Goal: Transaction & Acquisition: Download file/media

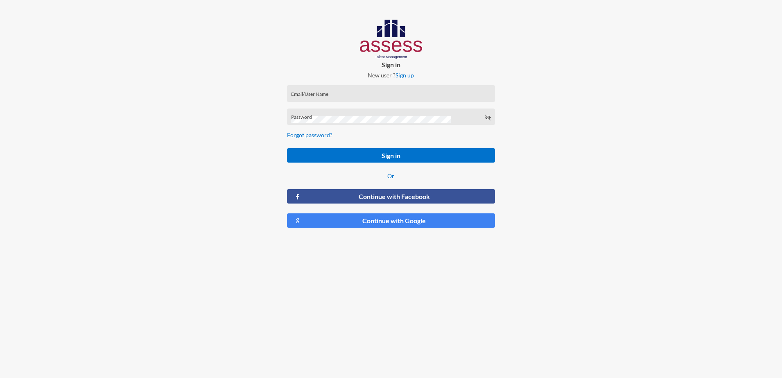
click at [353, 90] on div "Email/User Name" at bounding box center [391, 95] width 200 height 12
type input "[EMAIL_ADDRESS][DOMAIN_NAME]"
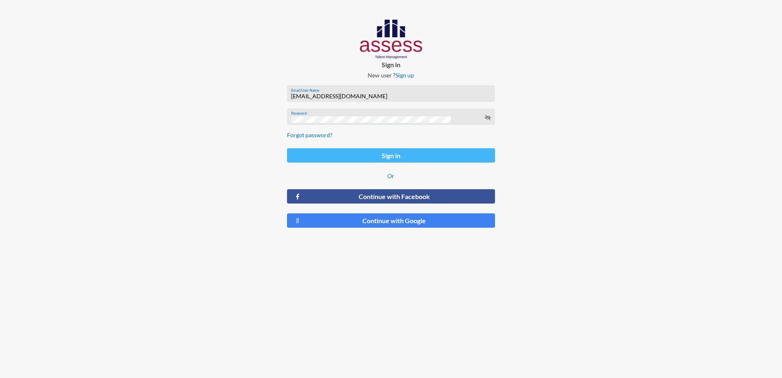
click at [330, 152] on button "Sign in" at bounding box center [391, 155] width 208 height 14
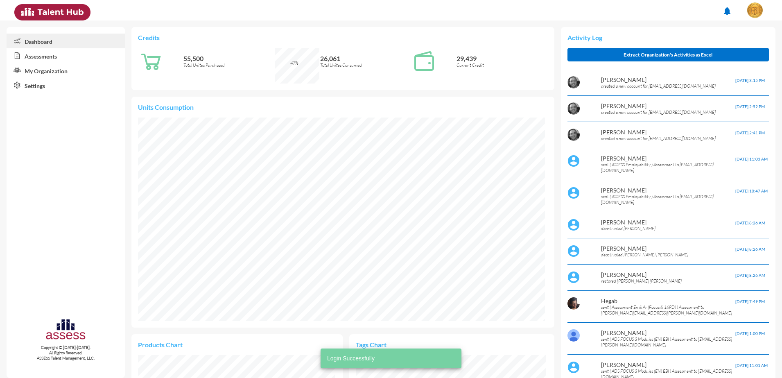
scroll to position [93, 197]
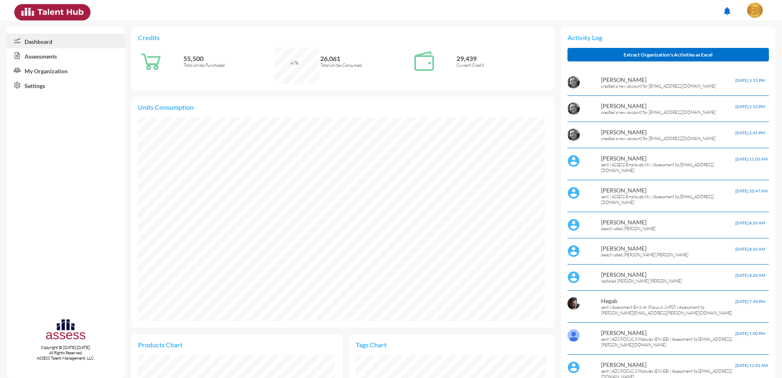
click at [59, 55] on link "Assessments" at bounding box center [66, 55] width 118 height 15
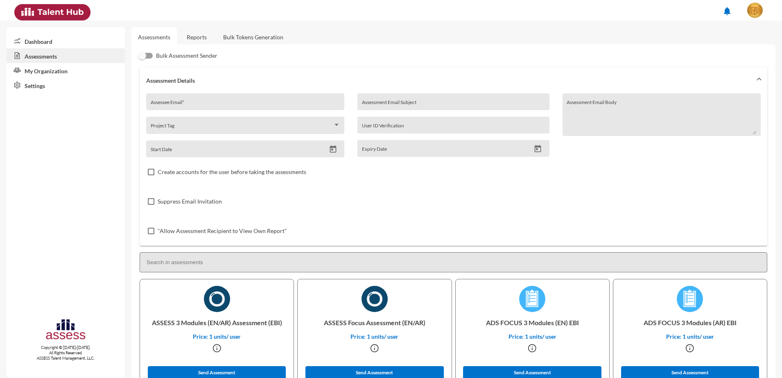
click at [182, 38] on link "Reports" at bounding box center [196, 37] width 33 height 20
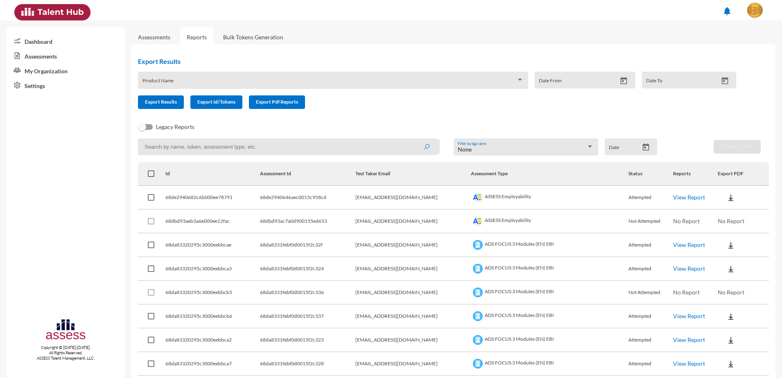
click at [234, 81] on span at bounding box center [329, 83] width 374 height 7
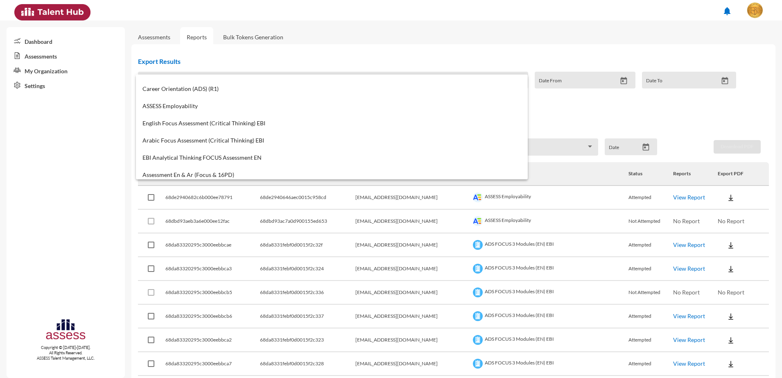
scroll to position [358, 0]
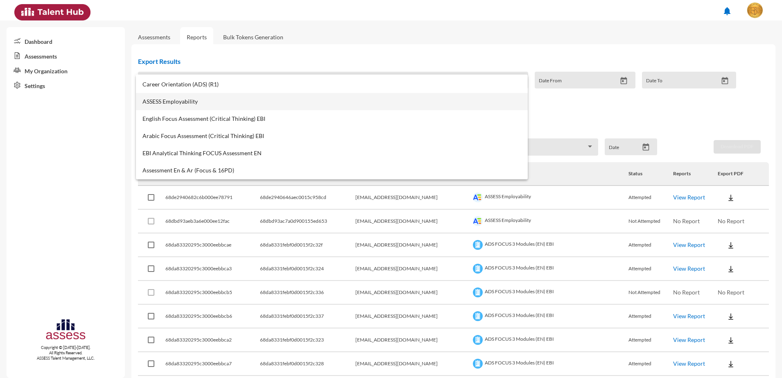
click at [194, 107] on mat-option "ASSESS Employability" at bounding box center [332, 101] width 392 height 17
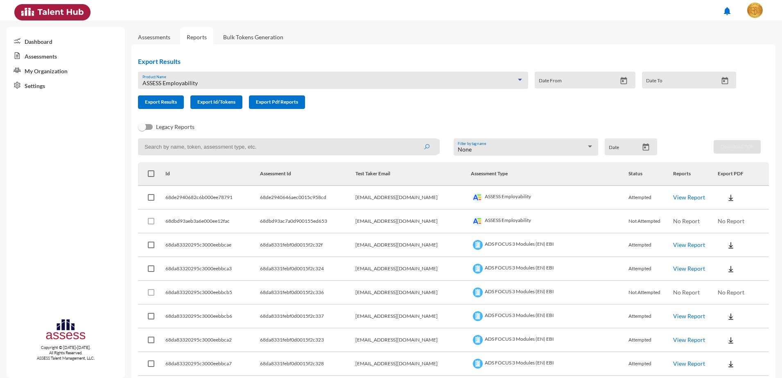
click at [644, 148] on icon "Open calendar" at bounding box center [645, 147] width 9 height 9
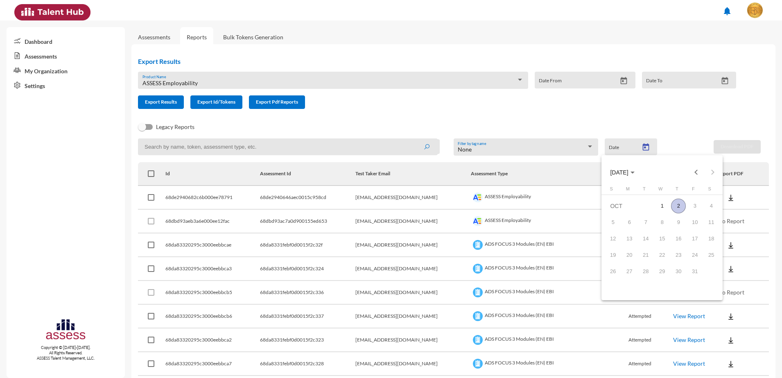
click at [677, 203] on div "2" at bounding box center [678, 206] width 15 height 15
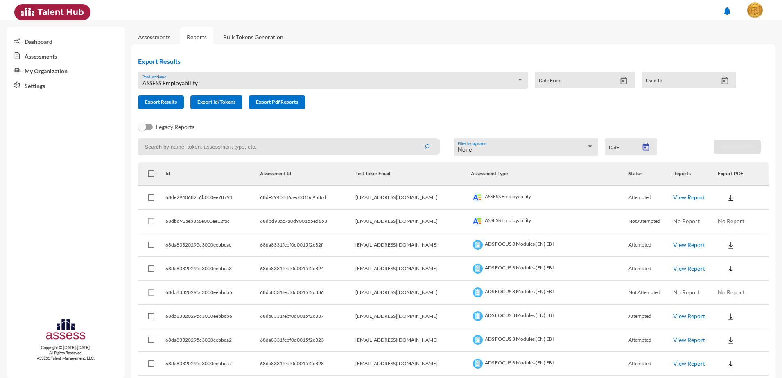
type input "[DATE]"
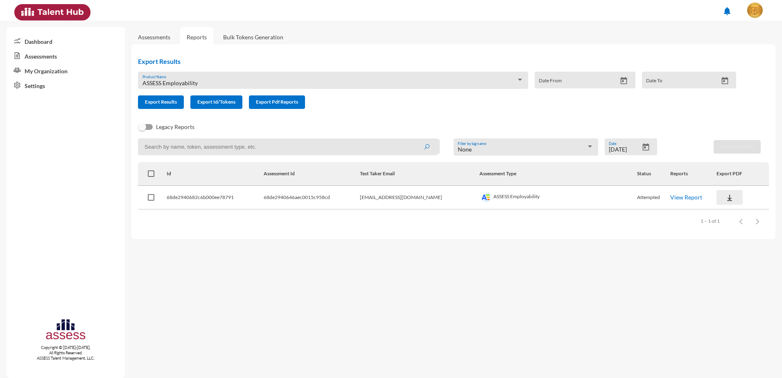
click at [716, 195] on button at bounding box center [729, 197] width 26 height 15
click at [718, 216] on button "Employability / EN" at bounding box center [746, 213] width 72 height 16
click at [725, 196] on button at bounding box center [729, 197] width 26 height 15
click at [672, 274] on div at bounding box center [391, 189] width 782 height 378
